Goal: Information Seeking & Learning: Learn about a topic

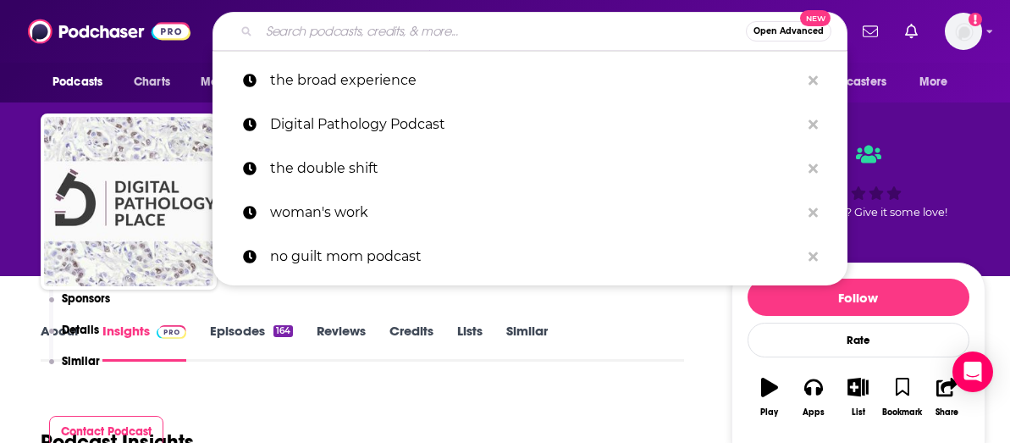
click at [375, 37] on input "Search podcasts, credits, & more..." at bounding box center [502, 31] width 487 height 27
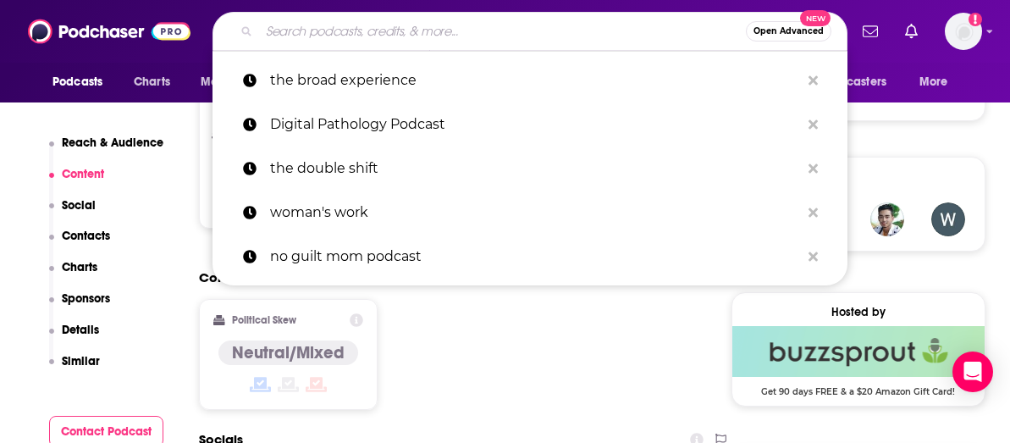
scroll to position [1145, 0]
type input "Last First Date Radio"
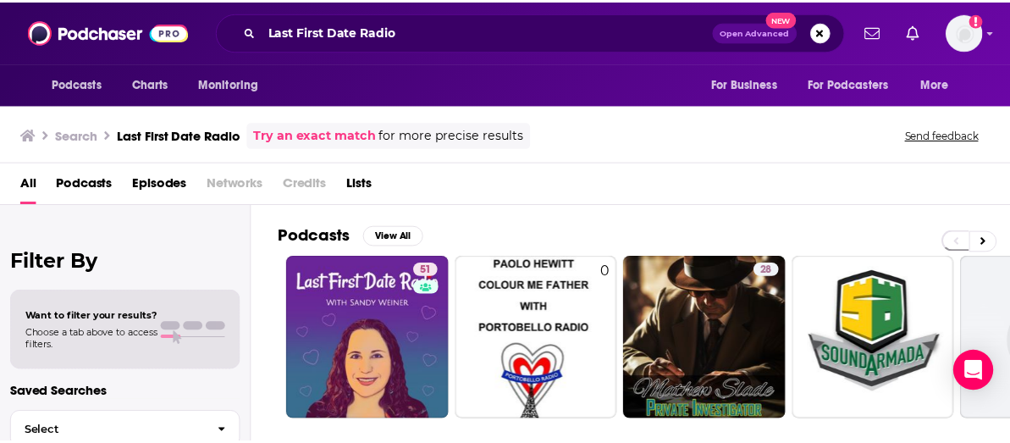
scroll to position [7, 0]
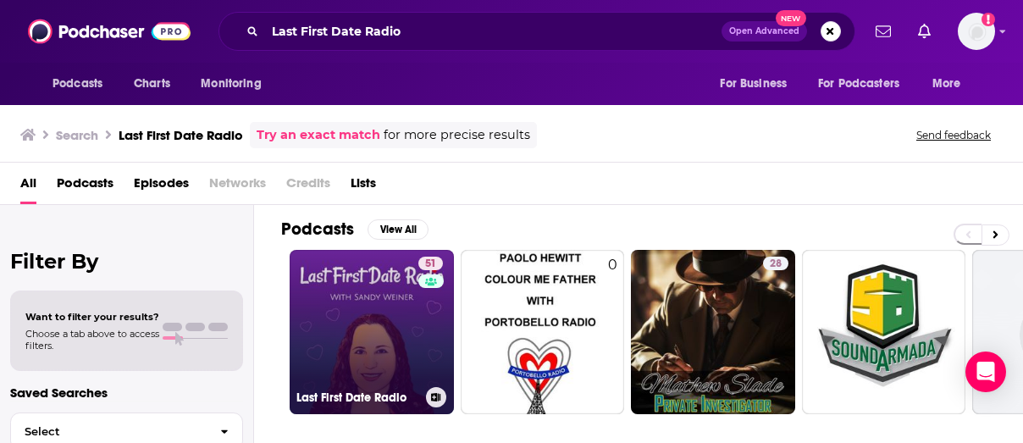
click at [382, 300] on link "51 Last First Date Radio" at bounding box center [372, 332] width 164 height 164
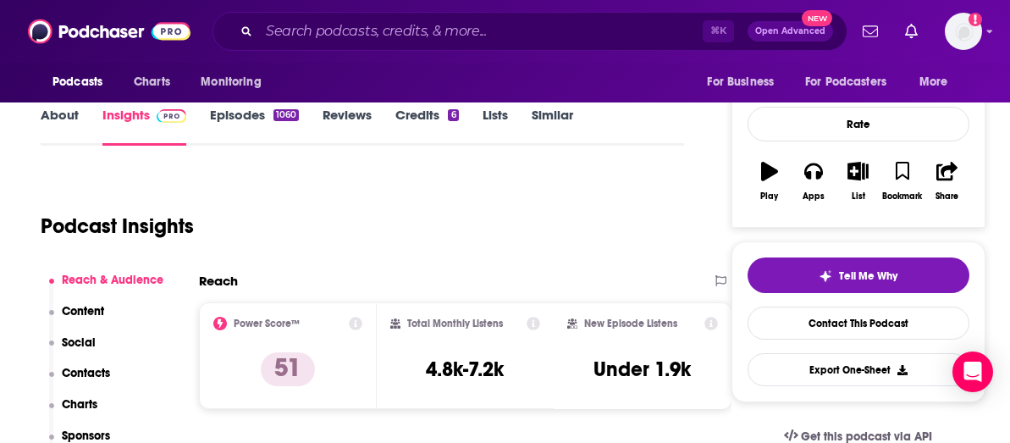
scroll to position [272, 0]
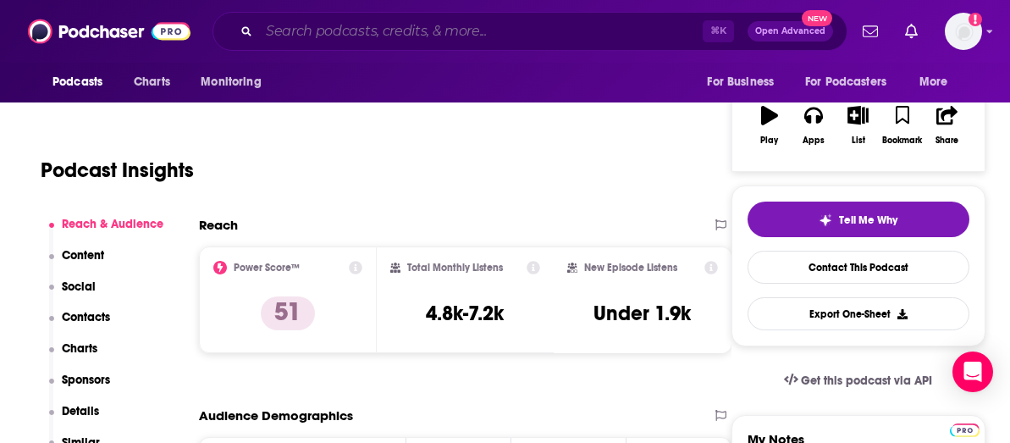
click at [409, 29] on input "Search podcasts, credits, & more..." at bounding box center [481, 31] width 444 height 27
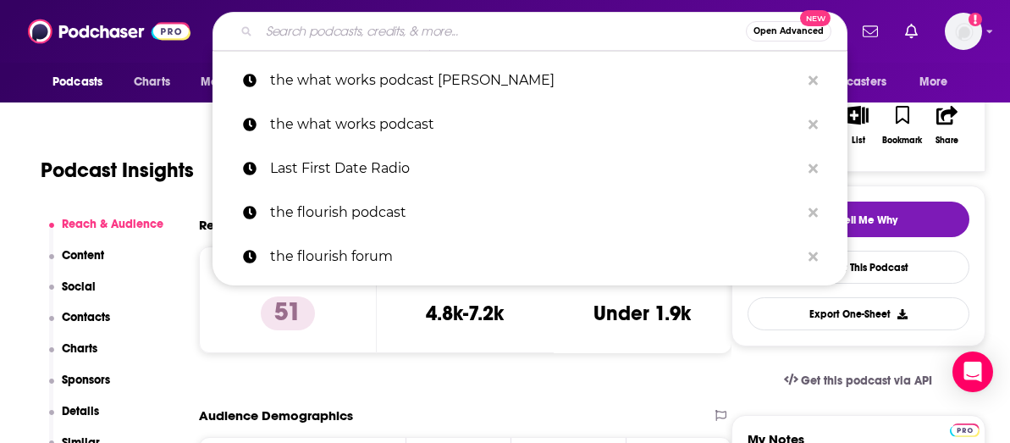
paste input "The Persistent Entrepreneur"
type input "The Persistent Entrepreneur"
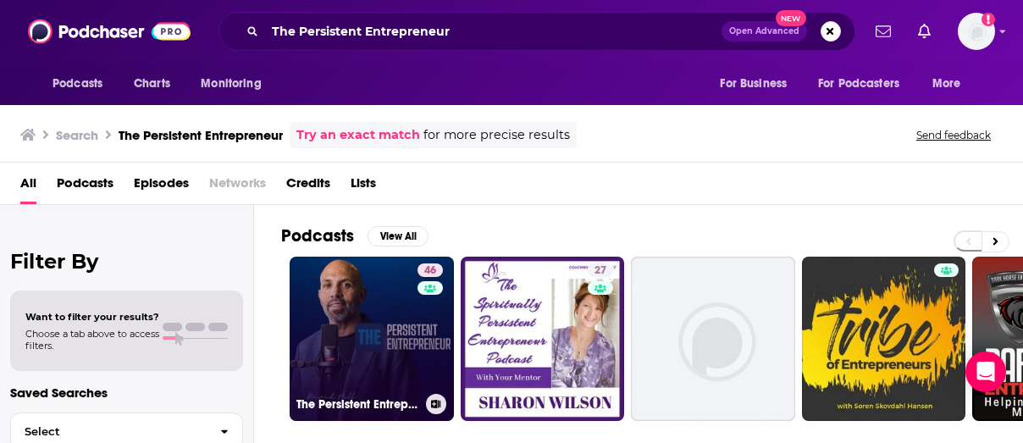
click at [404, 335] on link "46 The Persistent Entrepreneur" at bounding box center [372, 339] width 164 height 164
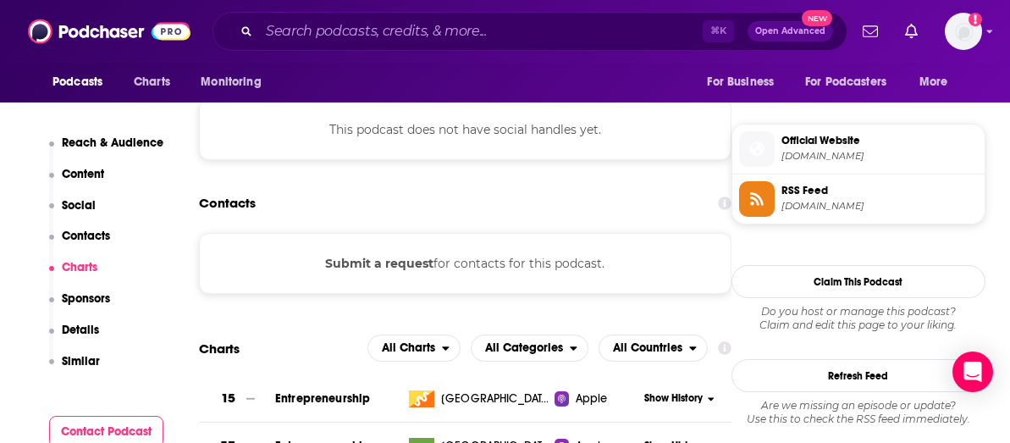
scroll to position [1331, 0]
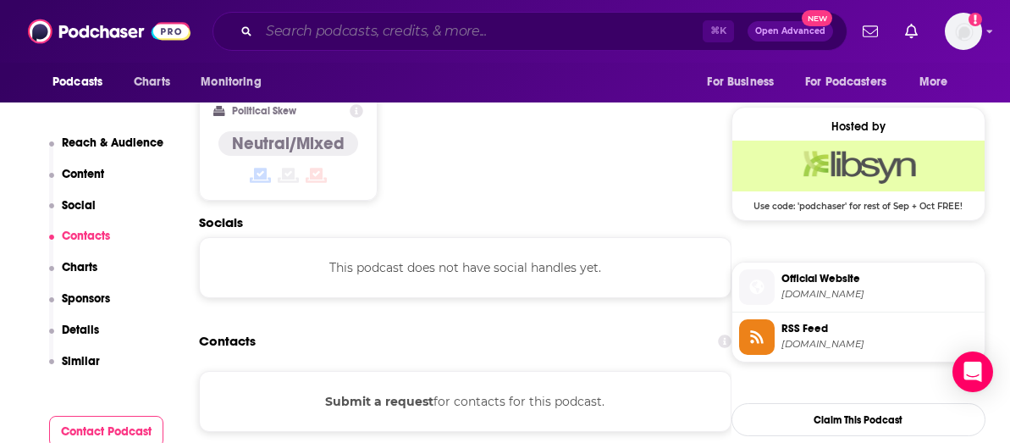
click at [372, 32] on input "Search podcasts, credits, & more..." at bounding box center [481, 31] width 444 height 27
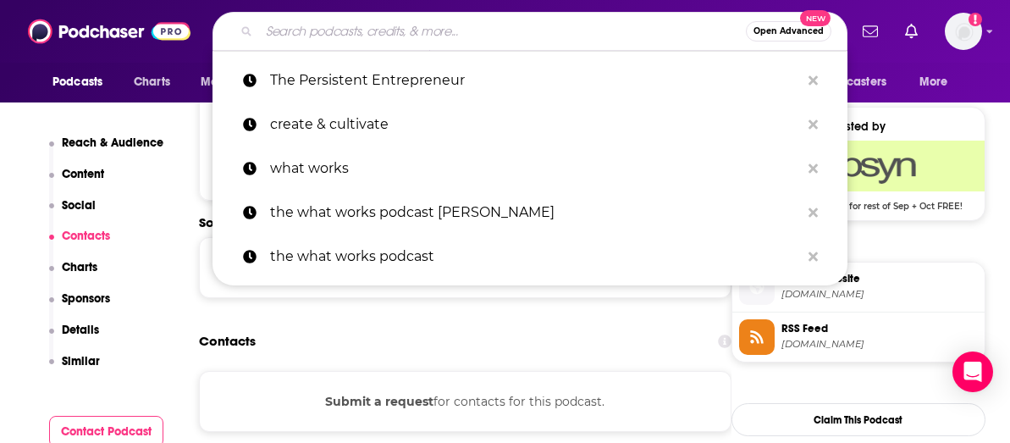
paste input "Introverted Entrepreneur"
type input "Introverted Entrepreneur"
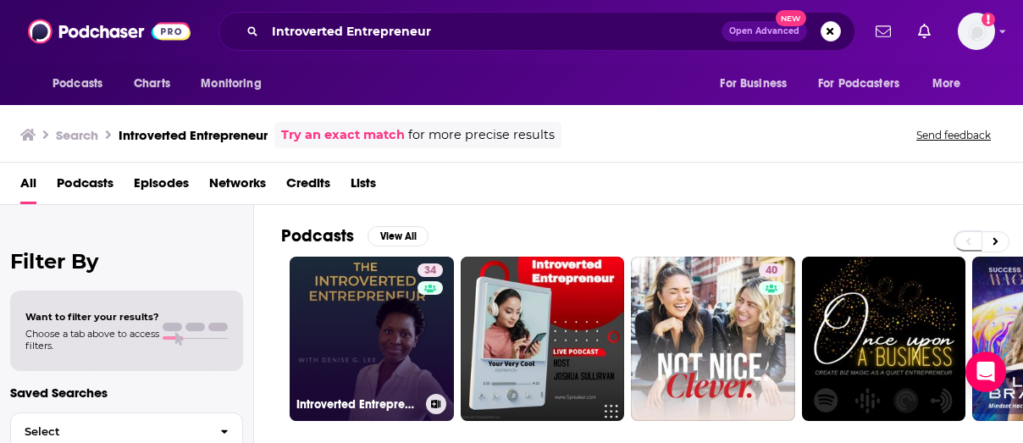
click at [390, 315] on link "34 Introverted Entrepreneur" at bounding box center [372, 339] width 164 height 164
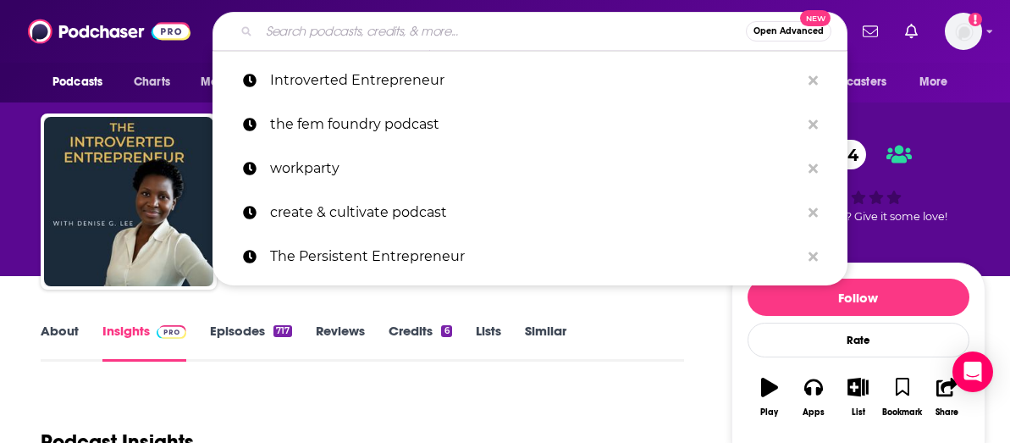
click at [386, 38] on input "Search podcasts, credits, & more..." at bounding box center [502, 31] width 487 height 27
click at [385, 38] on input "Search podcasts, credits, & more..." at bounding box center [502, 31] width 487 height 27
paste input "The Creative Entrepreneur Podcast"
type input "The Creative Entrepreneur Podcast"
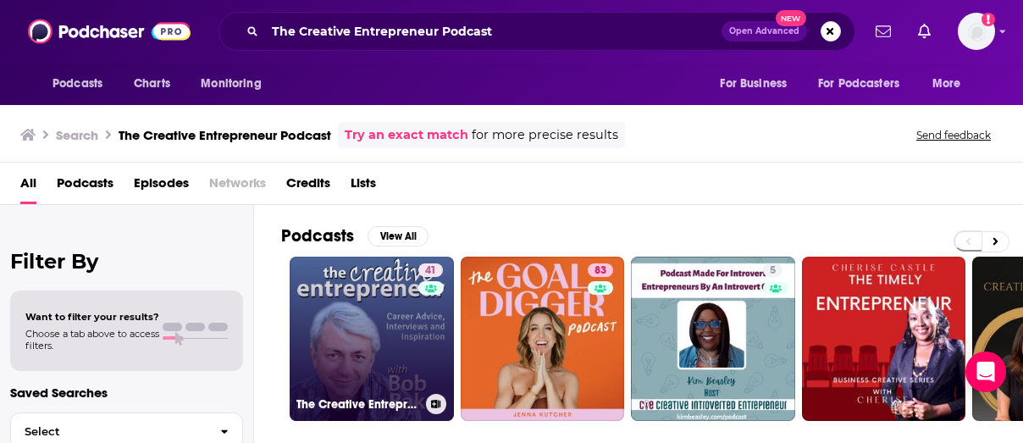
click at [368, 318] on link "41 The Creative Entrepreneur Podcast" at bounding box center [372, 339] width 164 height 164
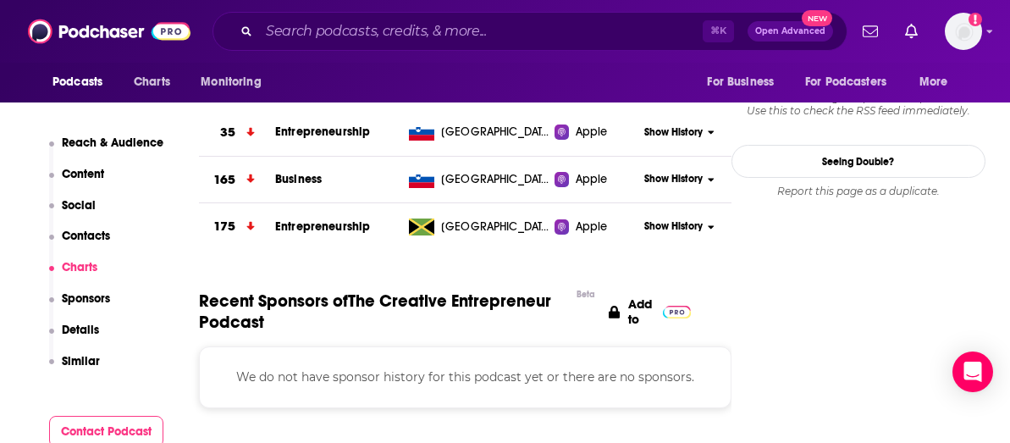
scroll to position [1460, 0]
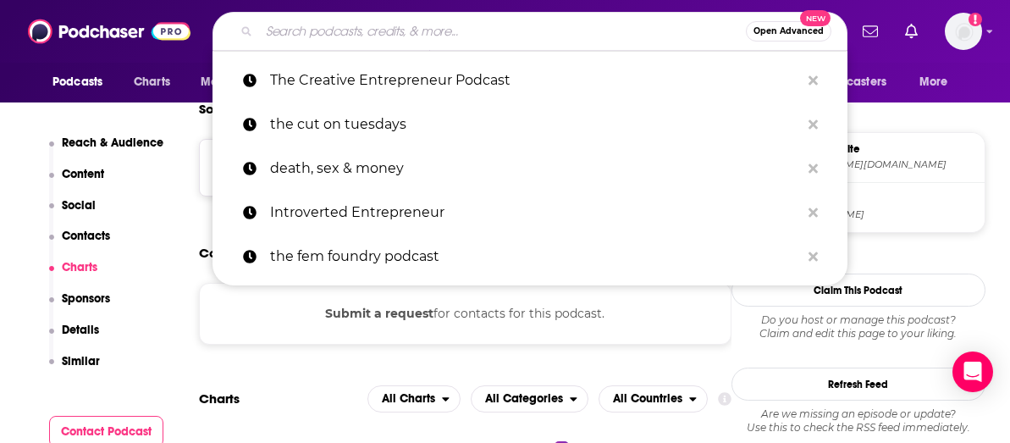
click at [415, 29] on input "Search podcasts, credits, & more..." at bounding box center [502, 31] width 487 height 27
paste input "7 Figure Entrepreneur"
type input "7 Figure Entrepreneur"
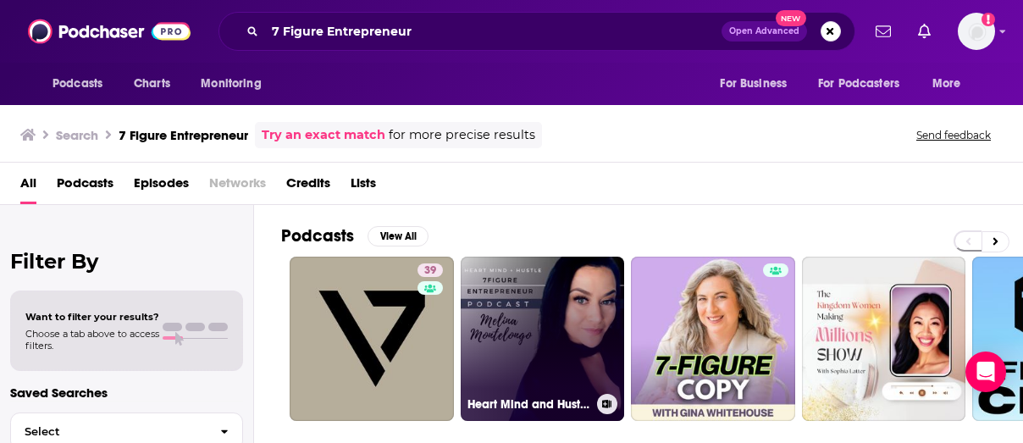
click at [518, 362] on link "Heart Mind and Hustle - 7 Figure Real Estate Entrepreneur" at bounding box center [543, 339] width 164 height 164
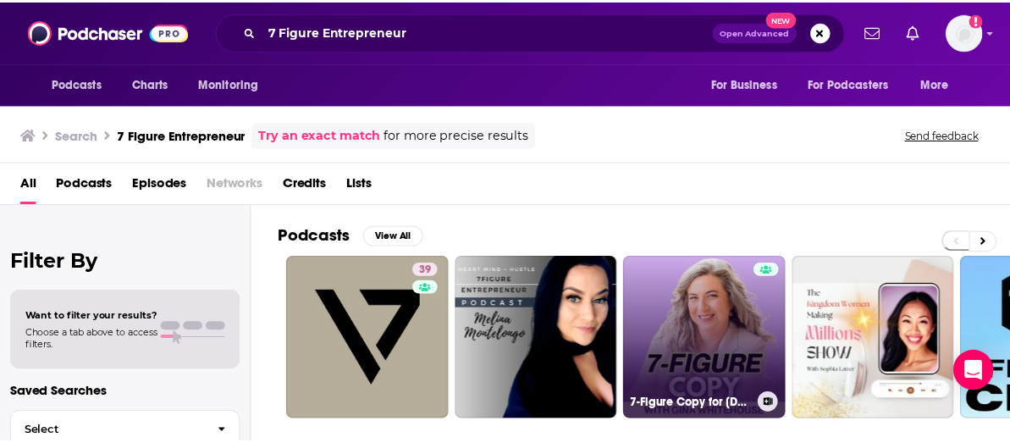
scroll to position [53, 0]
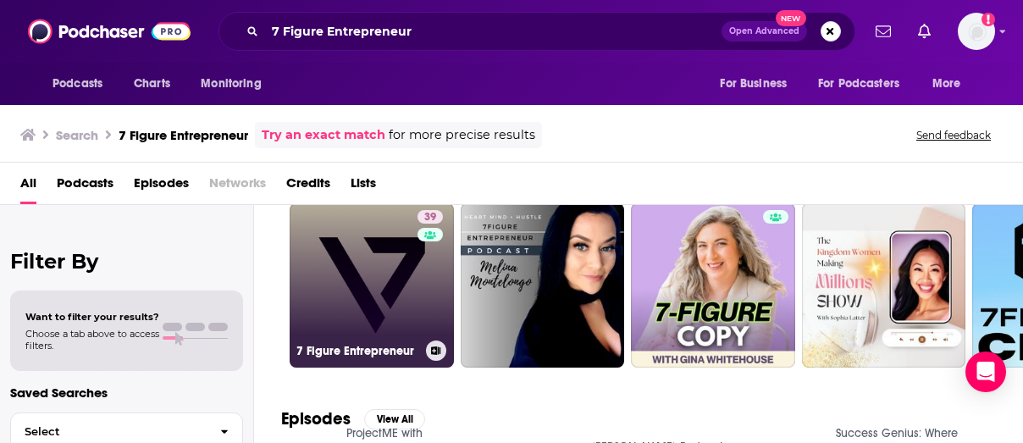
click at [369, 315] on link "39 7 Figure Entrepreneur" at bounding box center [372, 285] width 164 height 164
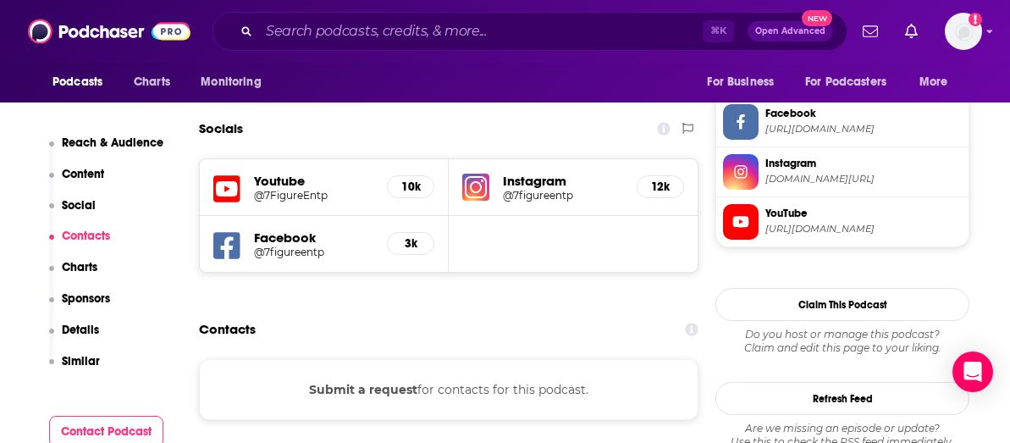
scroll to position [1459, 0]
